Goal: Answer question/provide support

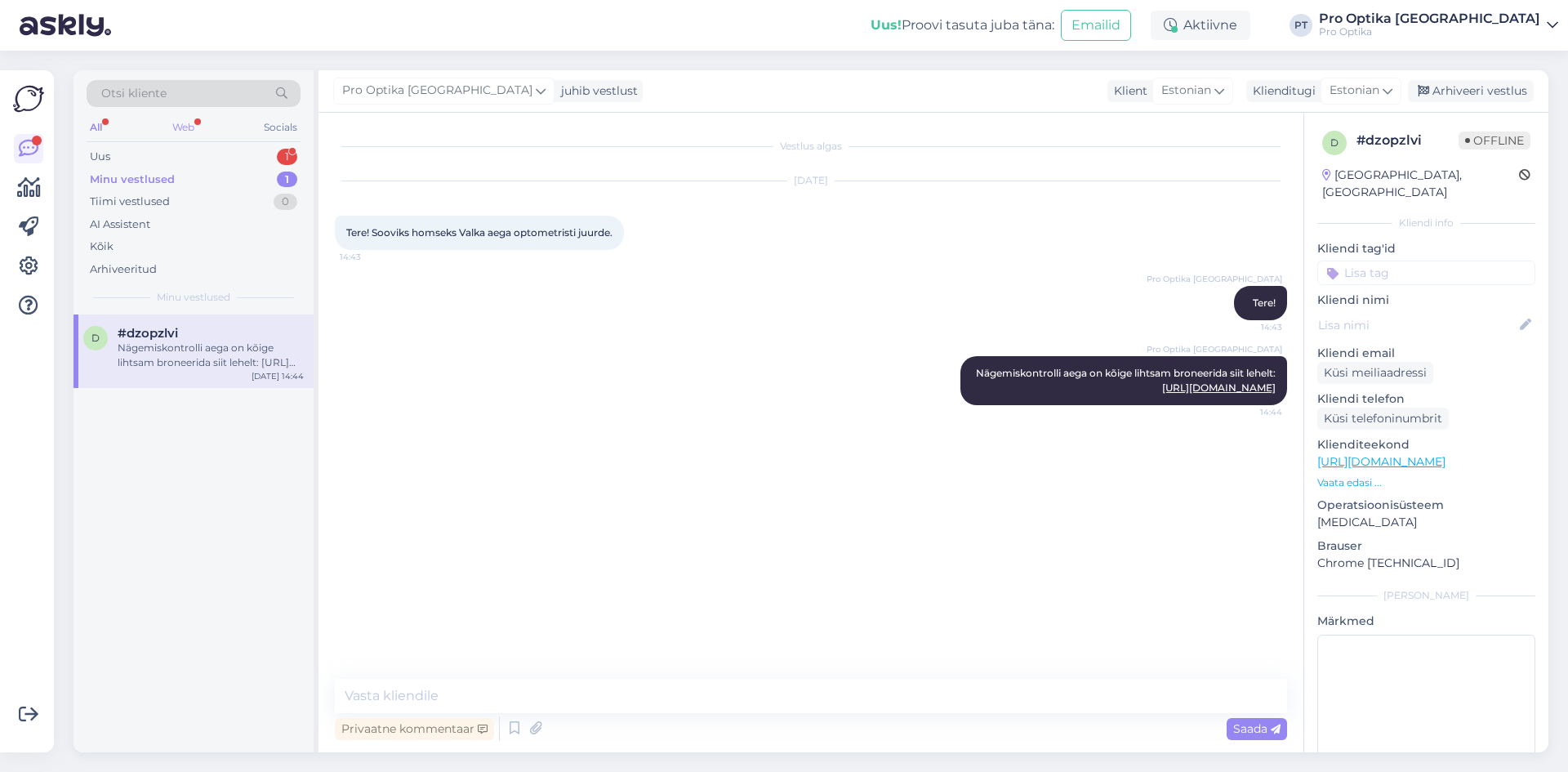
click at [190, 121] on div "Web" at bounding box center [183, 128] width 29 height 21
click at [177, 160] on div "Uus 1" at bounding box center [193, 157] width 214 height 23
click at [195, 338] on div "#mzevtozb 1" at bounding box center [211, 333] width 186 height 15
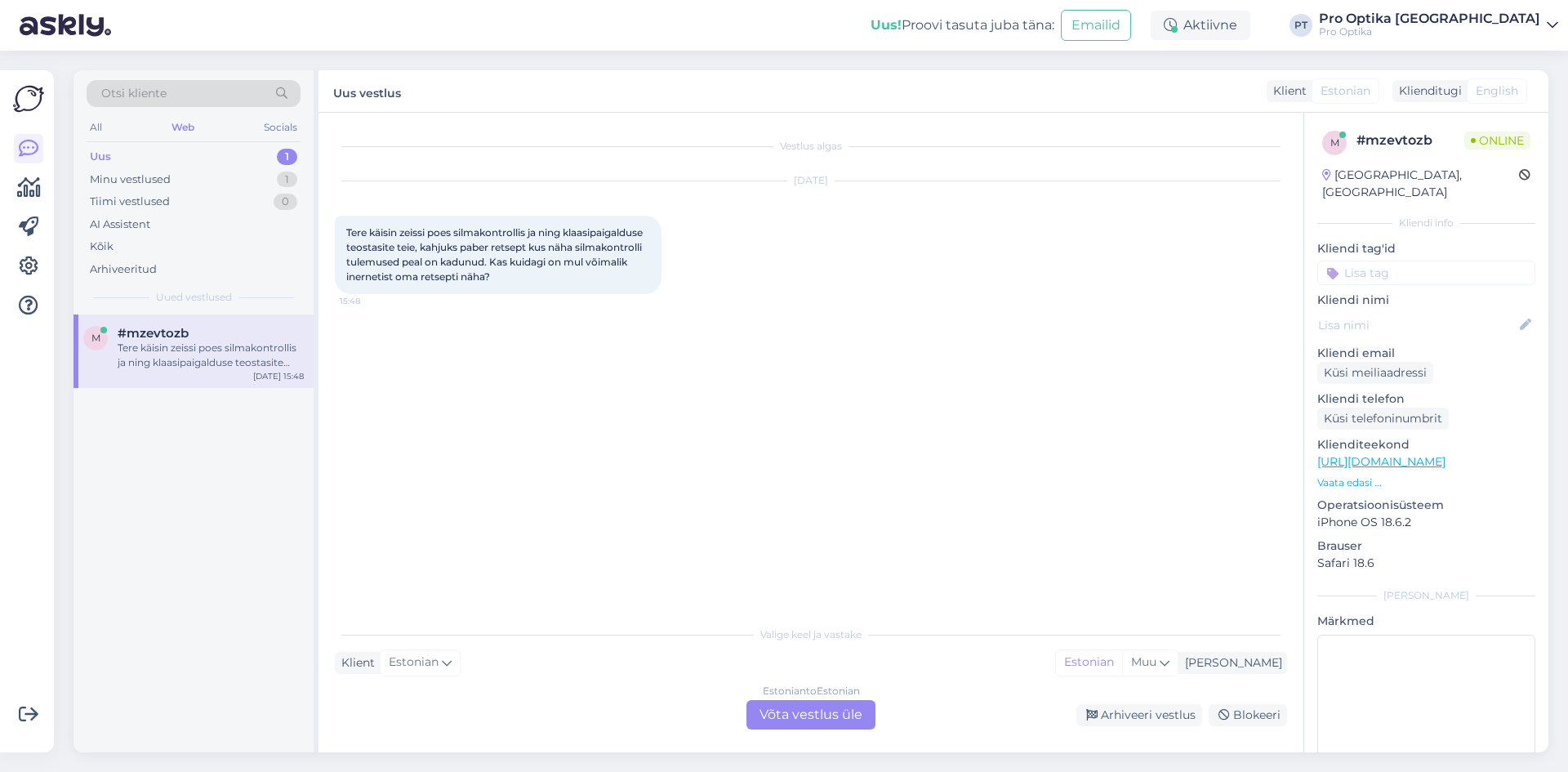
click at [771, 707] on div "Estonian to Estonian Võta vestlus üle" at bounding box center [811, 715] width 129 height 29
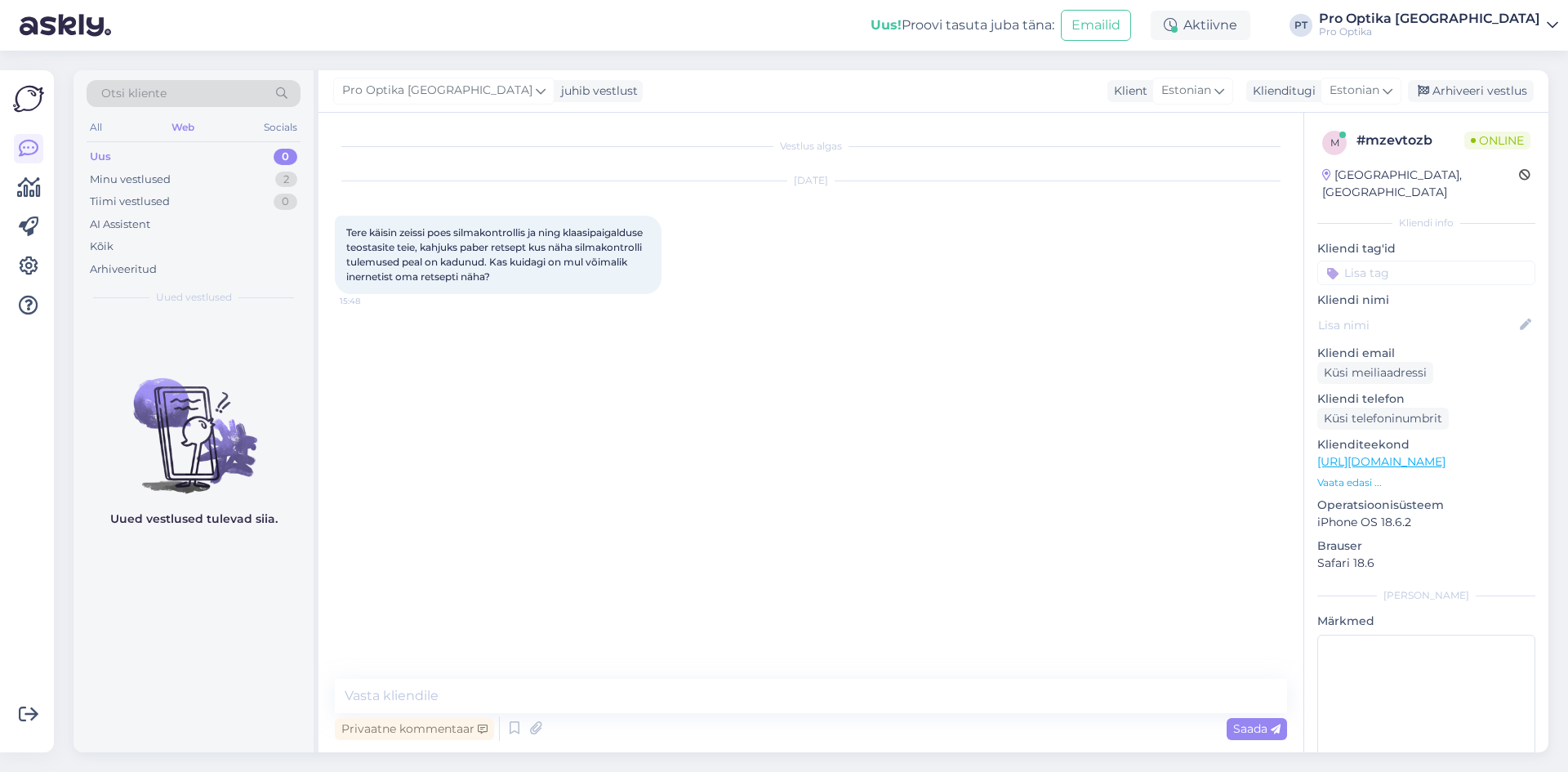
click at [646, 717] on div "Privaatne kommentaar Saada" at bounding box center [811, 729] width 952 height 31
click at [624, 700] on textarea at bounding box center [811, 696] width 952 height 35
type textarea "Tere!"
click at [519, 718] on icon at bounding box center [514, 729] width 20 height 24
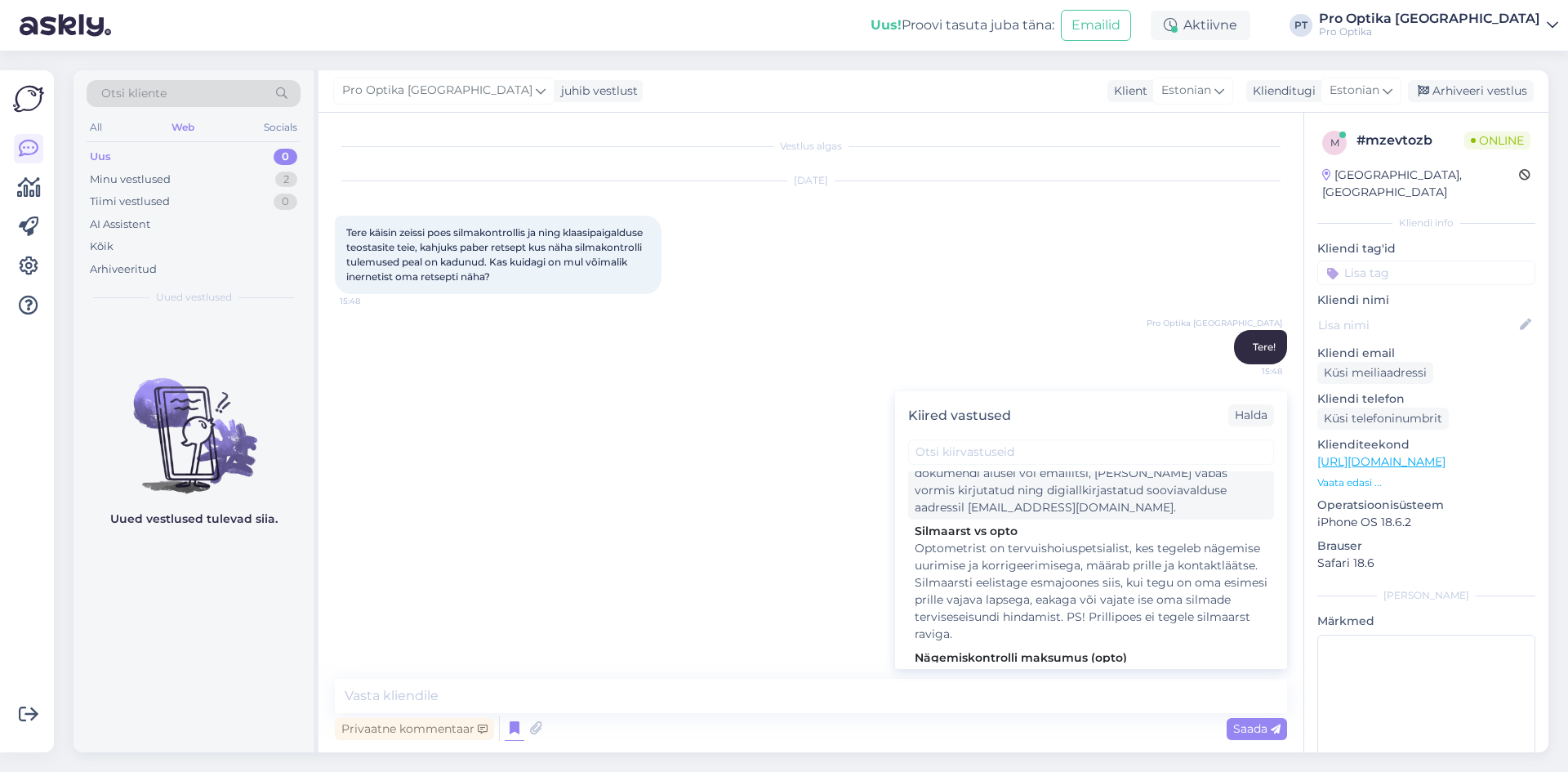
scroll to position [163, 0]
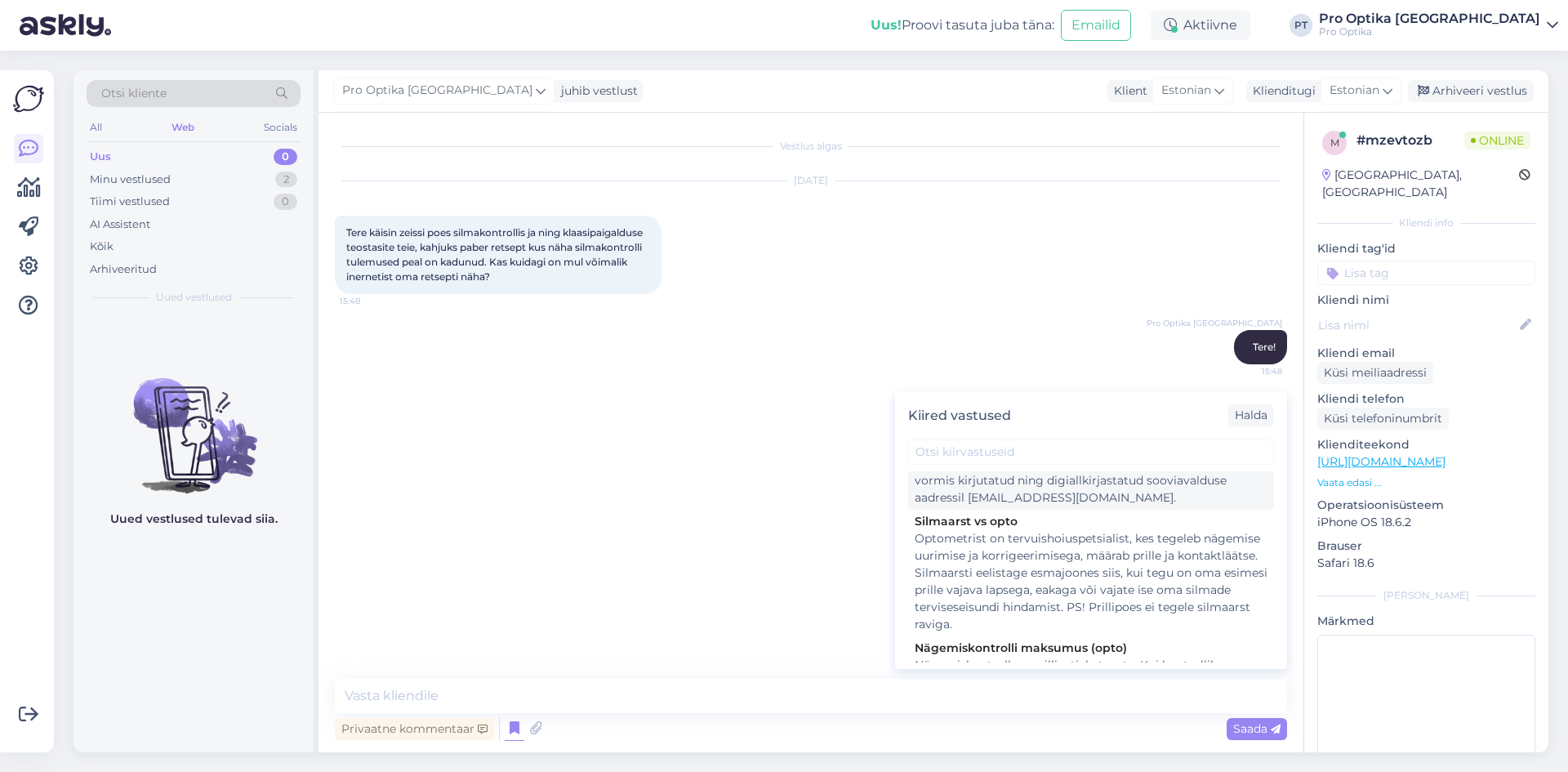
click at [1007, 496] on div "Enda retseptide ning sooritatud ostude infot näete mugavalt ''Minu kontol'', ku…" at bounding box center [1091, 446] width 353 height 120
type textarea "Enda retseptide ning sooritatud ostude infot näete mugavalt ''Minu kontol'', ku…"
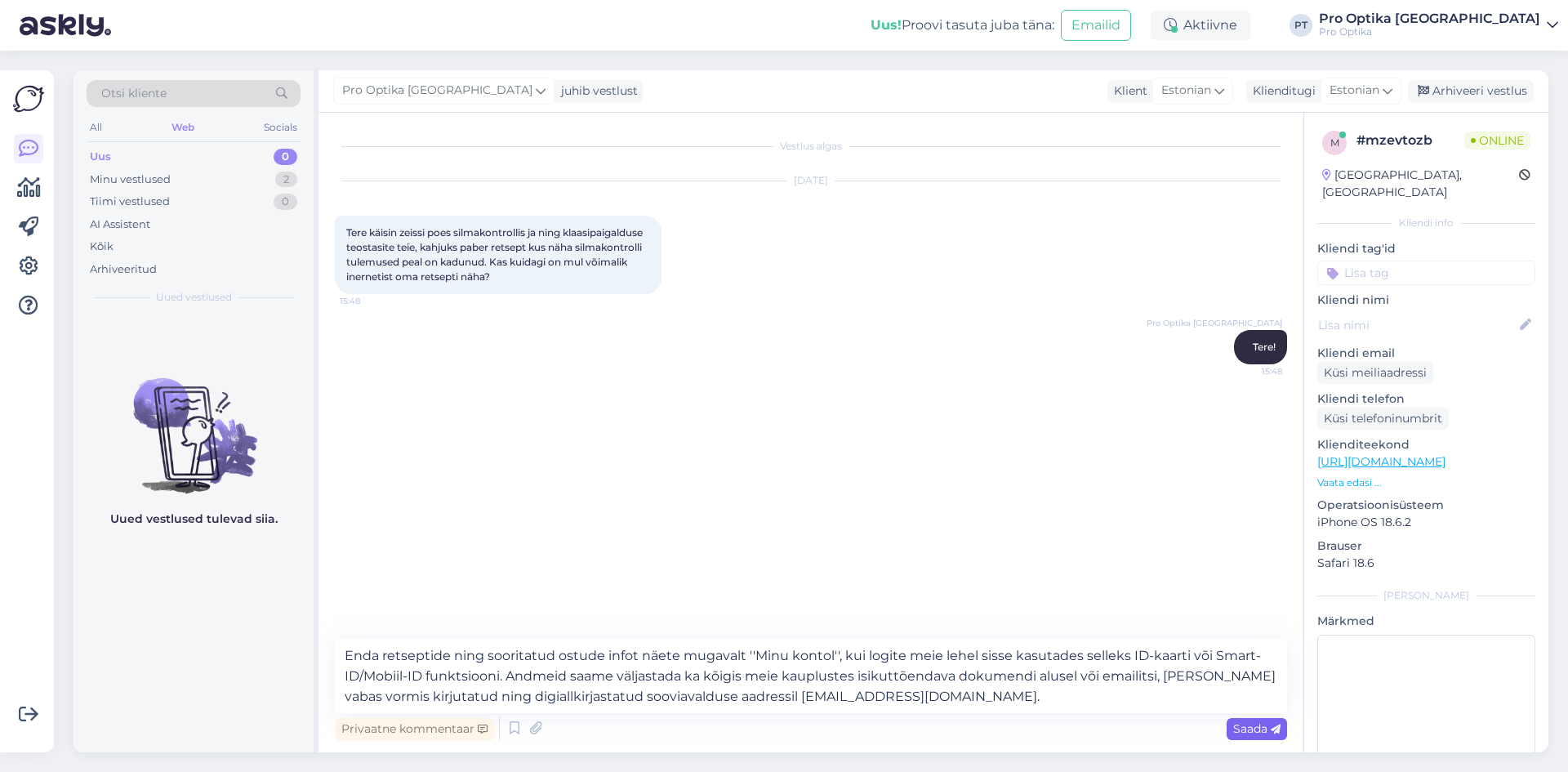
click at [1257, 722] on span "Saada" at bounding box center [1257, 728] width 48 height 15
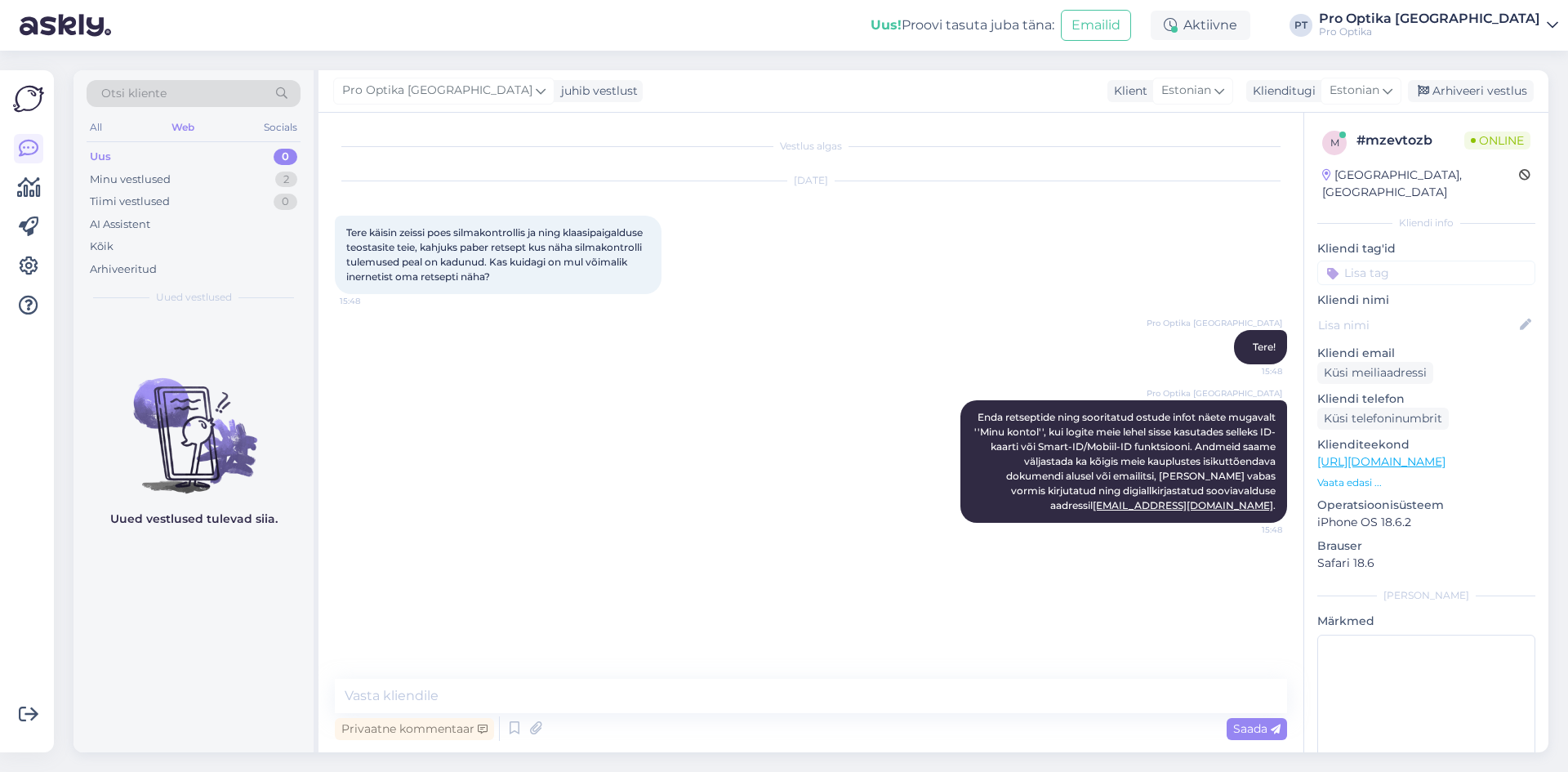
click at [182, 606] on div "Uued vestlused tulevad siia." at bounding box center [193, 533] width 240 height 438
